Goal: Complete application form

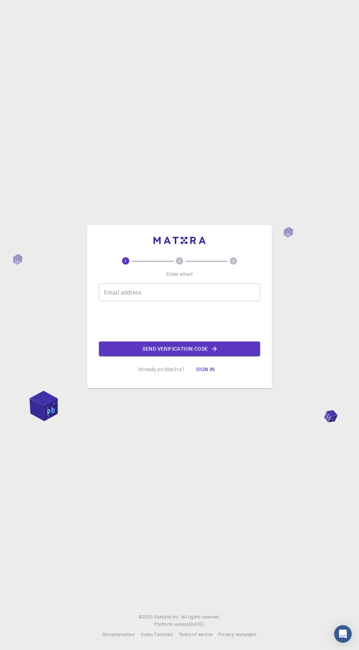
scroll to position [21, 0]
click at [118, 301] on input "Email address" at bounding box center [179, 292] width 161 height 18
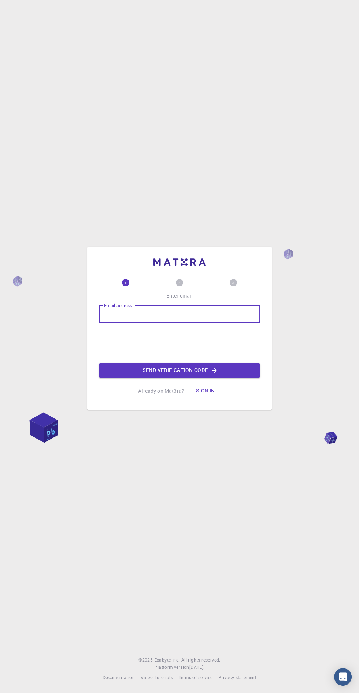
type input "[EMAIL_ADDRESS][DOMAIN_NAME]"
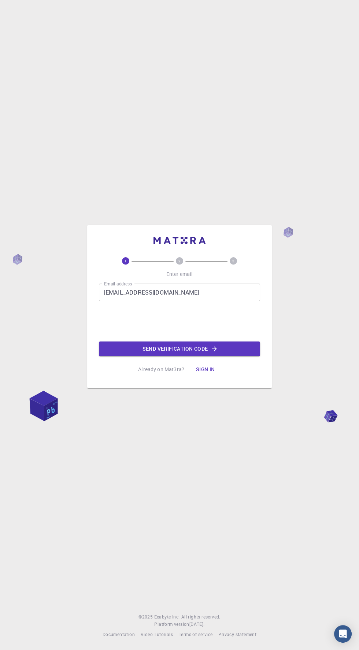
click at [232, 356] on button "Send verification code" at bounding box center [179, 348] width 161 height 15
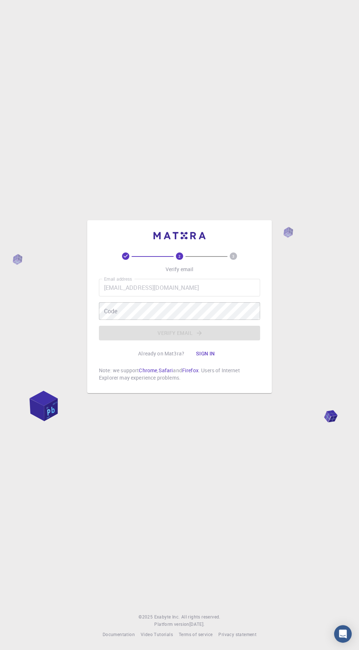
scroll to position [16, 0]
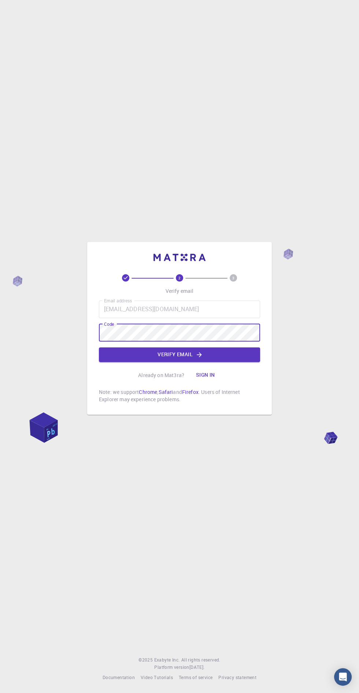
click at [233, 356] on button "Verify email" at bounding box center [179, 355] width 161 height 15
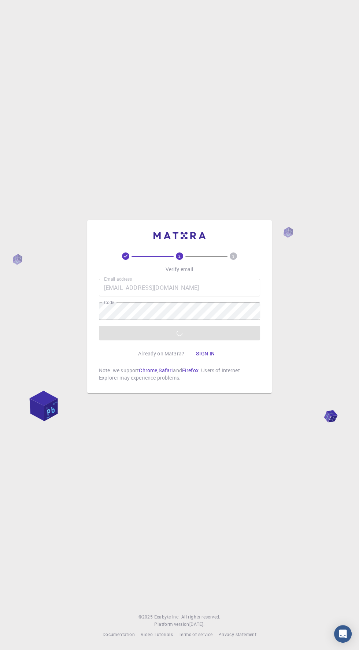
click at [93, 196] on div "2 3 Verify email Email address nilovemondal33@gmail.com Email address Code Code…" at bounding box center [179, 325] width 359 height 650
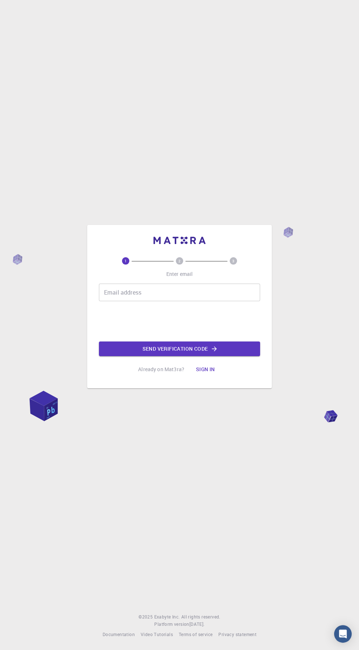
click at [206, 301] on input "Email address" at bounding box center [179, 292] width 161 height 18
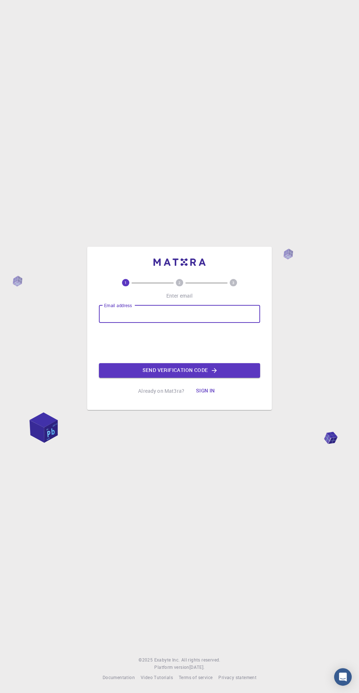
type input "[EMAIL_ADDRESS][DOMAIN_NAME]"
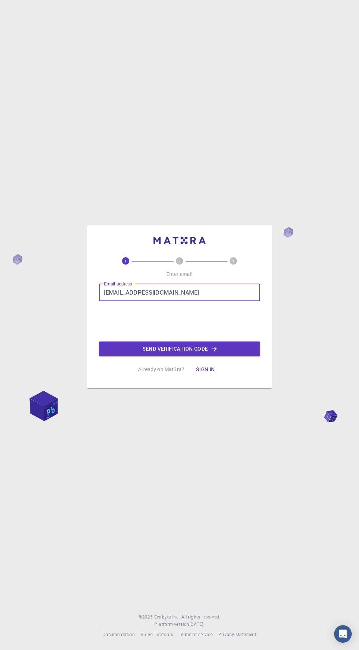
click at [230, 356] on button "Send verification code" at bounding box center [179, 348] width 161 height 15
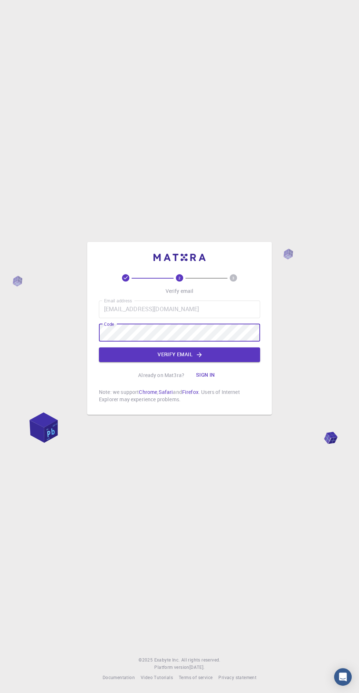
click at [201, 357] on icon "button" at bounding box center [199, 354] width 5 height 5
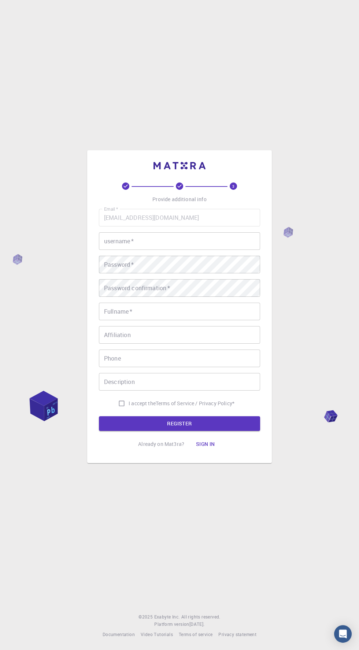
click at [190, 250] on input "username   *" at bounding box center [179, 241] width 161 height 18
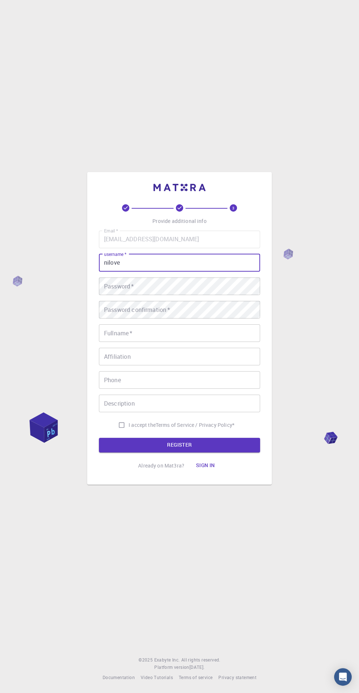
type input "nilove"
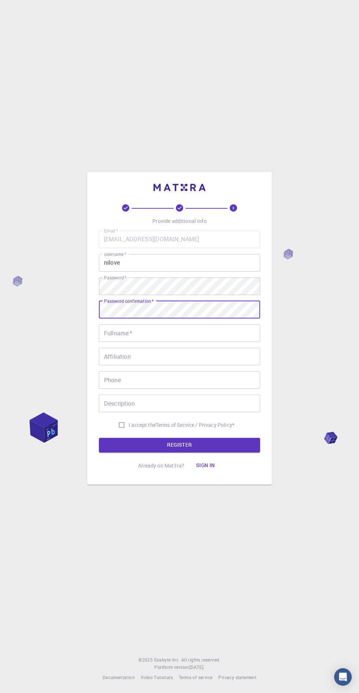
click at [228, 342] on input "Fullname   *" at bounding box center [179, 333] width 161 height 18
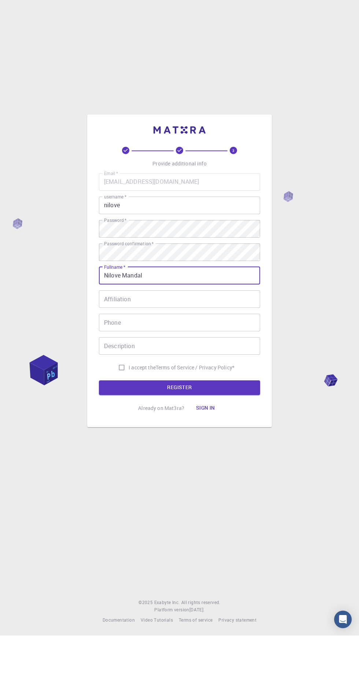
type input "Nilove Mandal"
click at [223, 365] on input "Affiliation" at bounding box center [179, 357] width 161 height 18
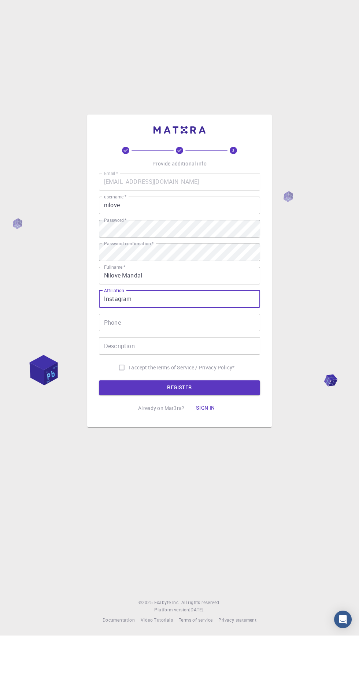
type input "Instagram"
click at [210, 389] on input "Phone" at bounding box center [179, 380] width 161 height 18
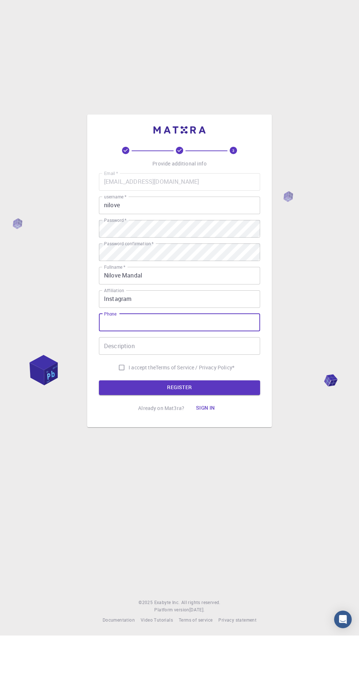
type input "+919307474959"
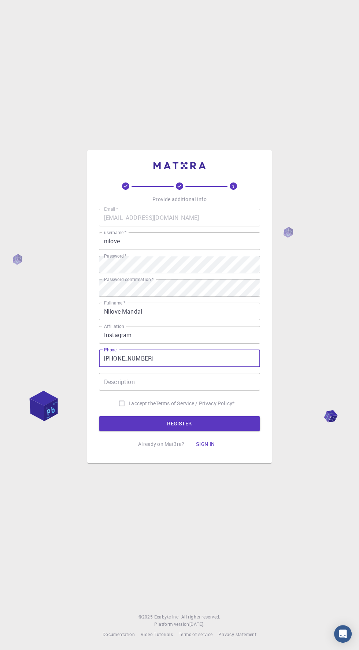
click at [214, 390] on input "Description" at bounding box center [179, 382] width 161 height 18
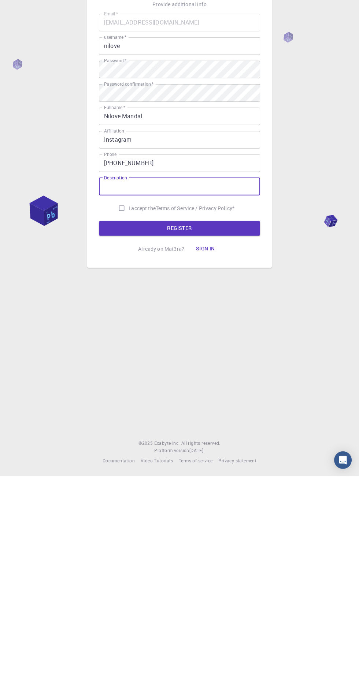
type input "U"
click at [120, 432] on input "I accept the Terms of Service / Privacy Policy *" at bounding box center [122, 425] width 14 height 14
checkbox input "true"
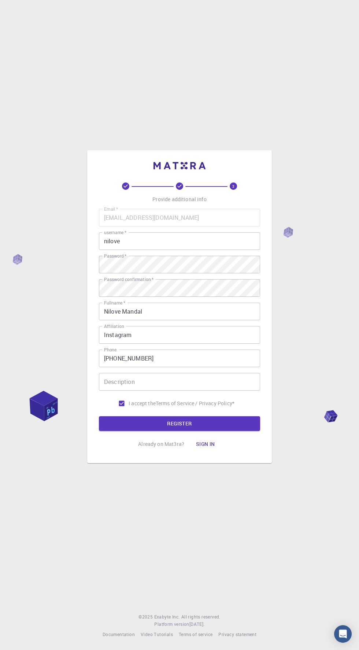
click at [244, 431] on button "REGISTER" at bounding box center [179, 423] width 161 height 15
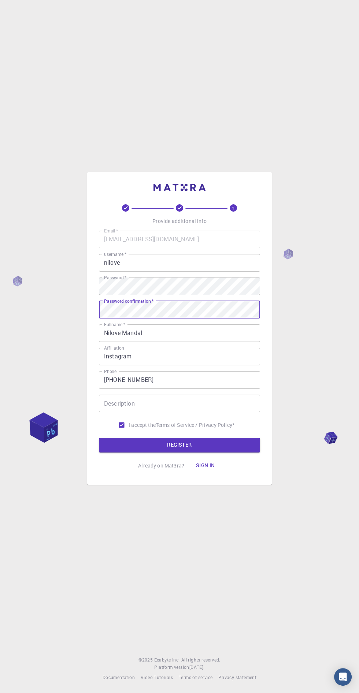
click at [311, 368] on div "3 Provide additional info Email   * nilovemondal33@gmail.com Email   * username…" at bounding box center [179, 346] width 359 height 693
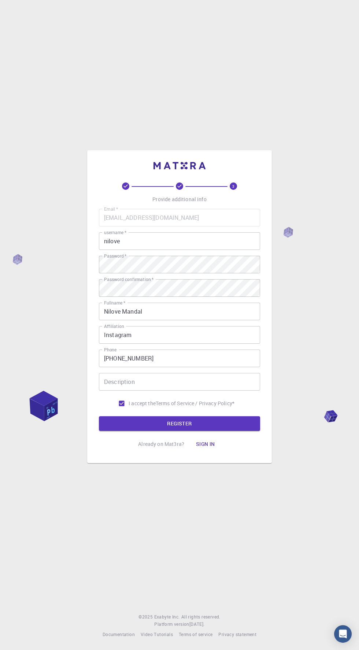
click at [243, 431] on button "REGISTER" at bounding box center [179, 423] width 161 height 15
click at [71, 179] on div "3 Provide additional info Email   * nilovemondal33@gmail.com Email   * username…" at bounding box center [179, 325] width 359 height 650
click at [127, 431] on button "REGISTER" at bounding box center [179, 423] width 161 height 15
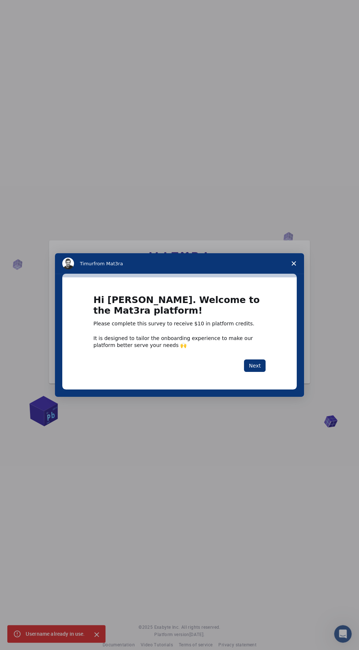
click at [262, 365] on button "Next" at bounding box center [255, 365] width 22 height 12
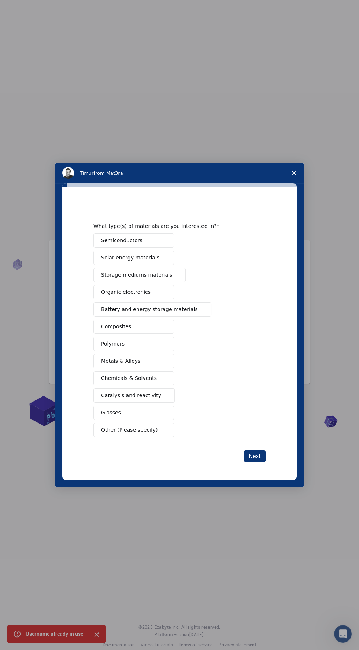
click at [113, 362] on span "Metals & Alloys" at bounding box center [120, 361] width 39 height 8
click at [108, 295] on span "Organic electronics" at bounding box center [125, 292] width 49 height 8
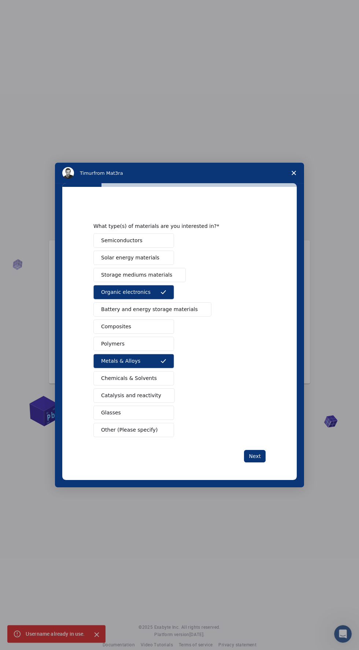
click at [255, 454] on button "Next" at bounding box center [255, 456] width 22 height 12
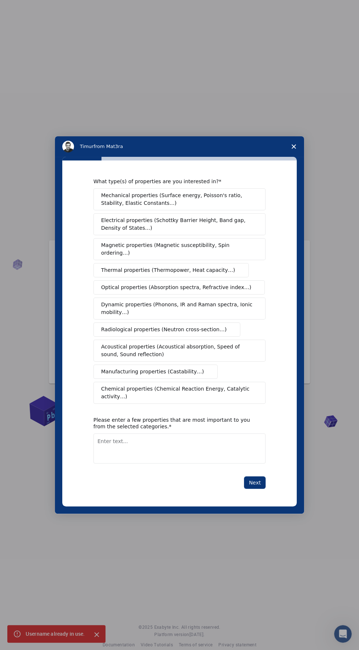
click at [108, 199] on span "Mechanical properties (Surface energy, Poisson's ratio, Stability, Elastic Cons…" at bounding box center [177, 199] width 153 height 15
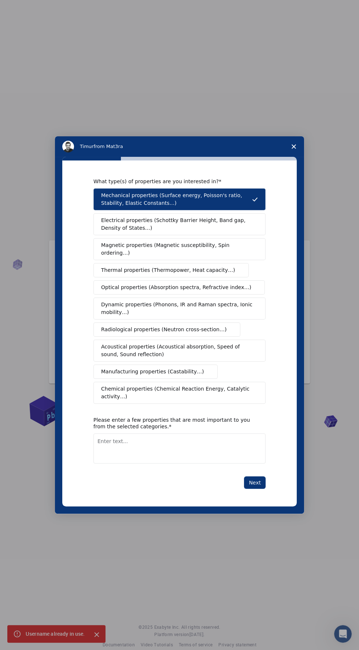
click at [139, 266] on span "Thermal properties (Thermopower, Heat capacity…)" at bounding box center [168, 270] width 134 height 8
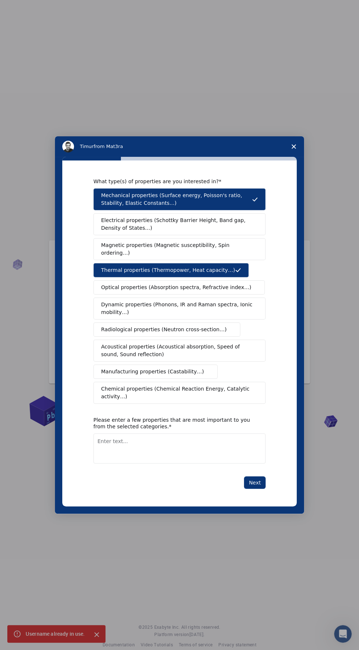
click at [114, 368] on span "Manufacturing properties (Castability…)" at bounding box center [152, 372] width 103 height 8
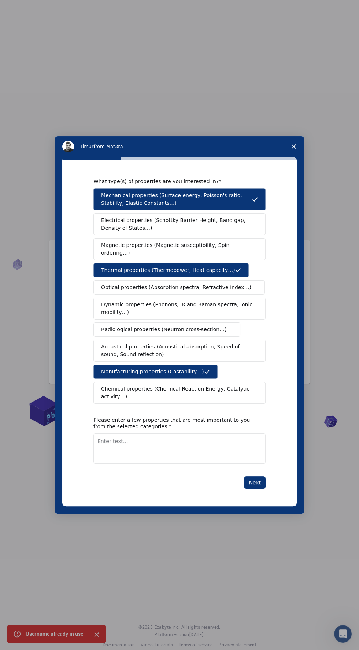
click at [249, 482] on button "Next" at bounding box center [255, 482] width 22 height 12
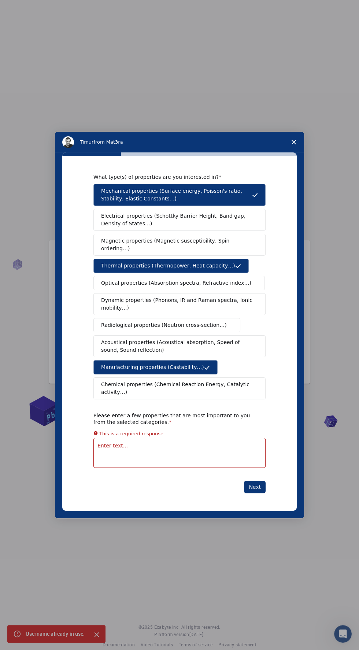
click at [126, 440] on textarea "Enter text..." at bounding box center [179, 453] width 172 height 30
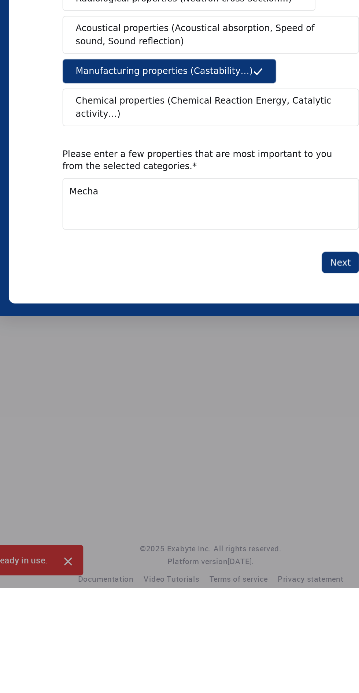
type textarea "Mechanical"
type textarea "Mechanical Properties"
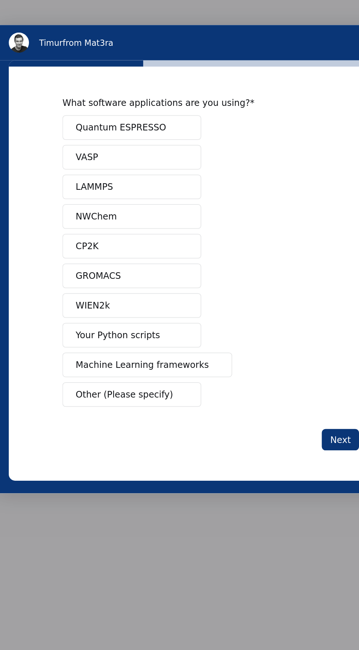
scroll to position [18, 0]
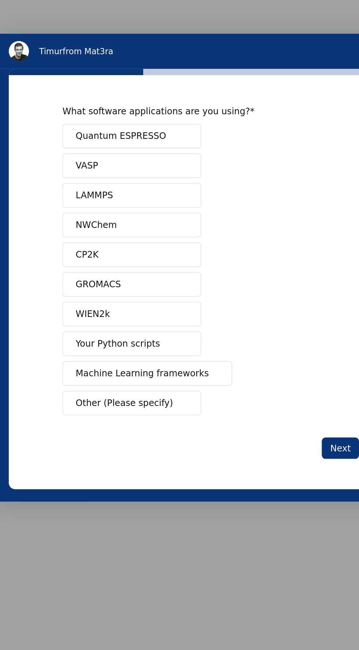
click at [12, 108] on span "Other (Please specify)" at bounding box center [31, 112] width 56 height 8
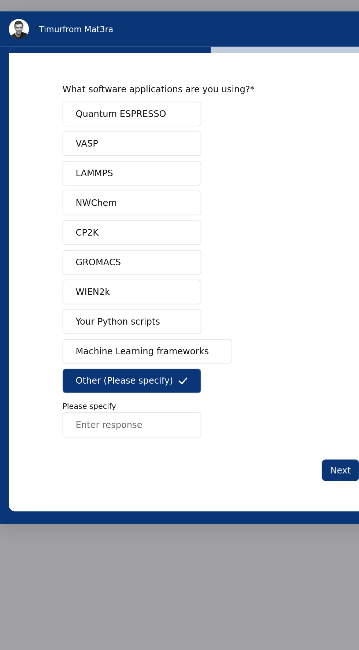
click at [5, 124] on input "Enter response" at bounding box center [35, 124] width 81 height 15
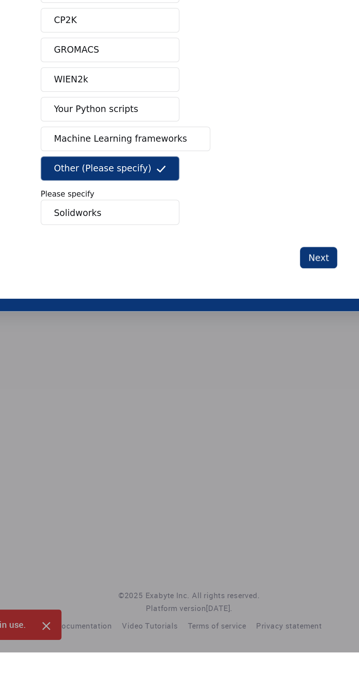
type input "Solidworks"
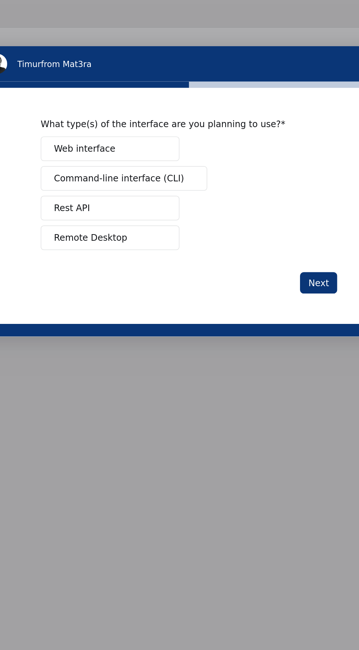
scroll to position [36, 0]
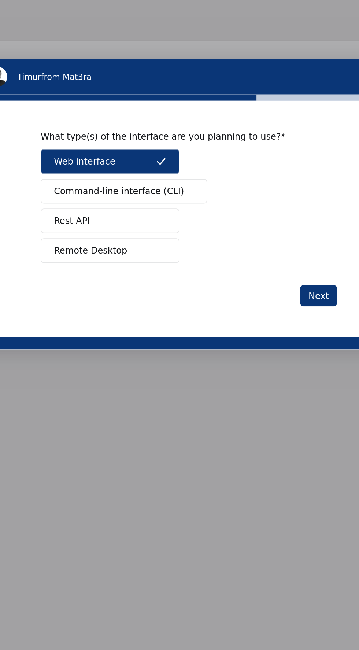
click at [131, 23] on button "Next" at bounding box center [135, 22] width 22 height 12
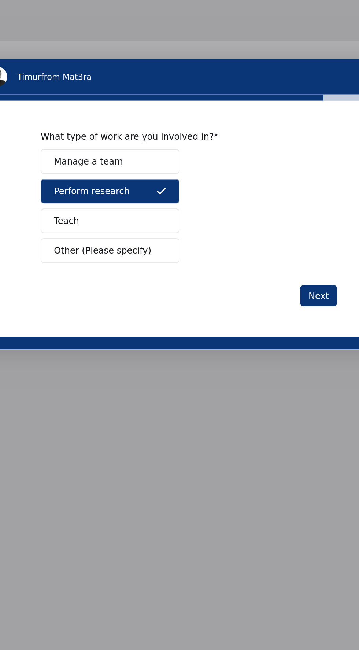
click at [130, 26] on button "Next" at bounding box center [135, 22] width 22 height 12
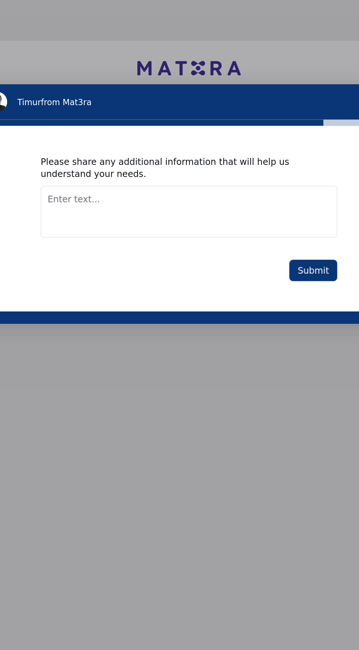
click at [127, 6] on button "Submit" at bounding box center [132, 8] width 28 height 12
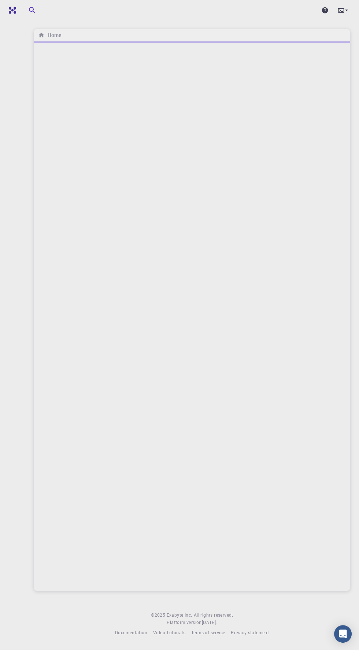
click at [15, 10] on img at bounding box center [27, 10] width 42 height 6
click at [190, 195] on div at bounding box center [192, 315] width 316 height 549
